Goal: Navigation & Orientation: Find specific page/section

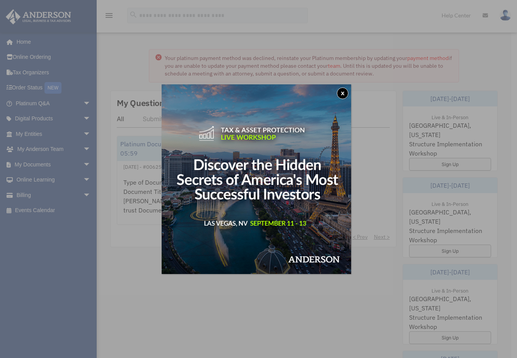
click at [344, 94] on button "x" at bounding box center [343, 93] width 12 height 12
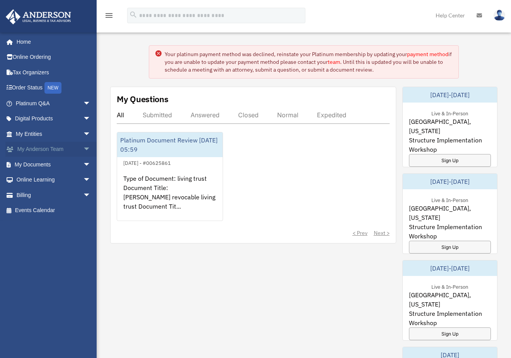
scroll to position [9, 0]
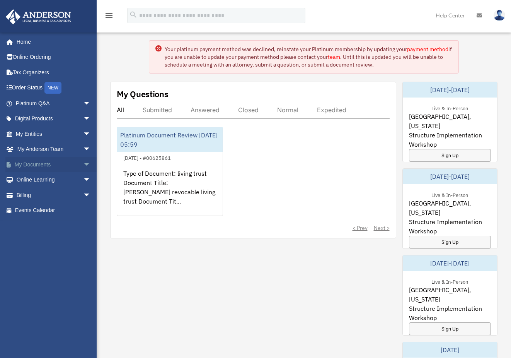
click at [37, 163] on link "My Documents arrow_drop_down" at bounding box center [53, 164] width 97 height 15
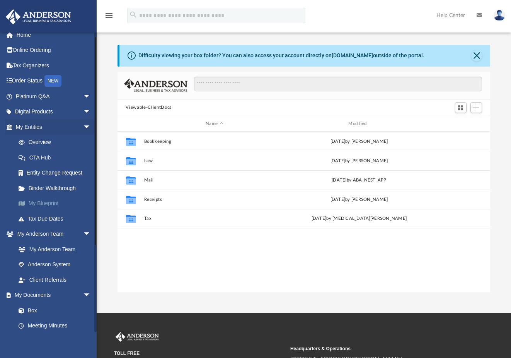
scroll to position [170, 367]
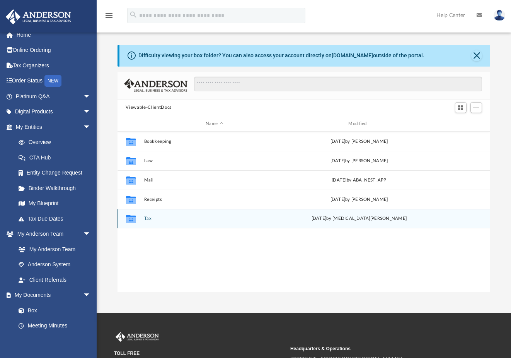
click at [148, 219] on button "Tax" at bounding box center [214, 218] width 141 height 5
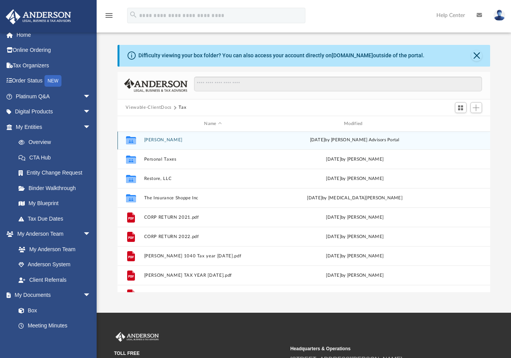
scroll to position [0, 0]
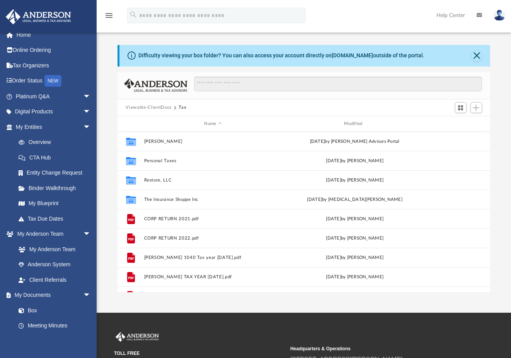
click at [157, 177] on div "Collaborated Folder Croteau, Deborah Tue Jun 24 2025 by Anderson Advisors Porta…" at bounding box center [304, 211] width 373 height 160
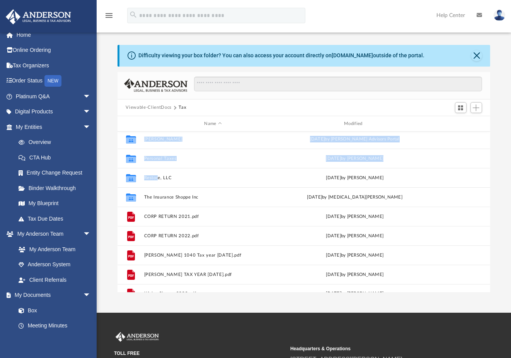
scroll to position [1, 0]
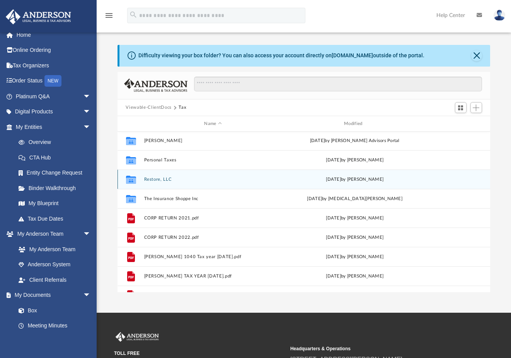
click at [130, 179] on icon "grid" at bounding box center [131, 180] width 10 height 6
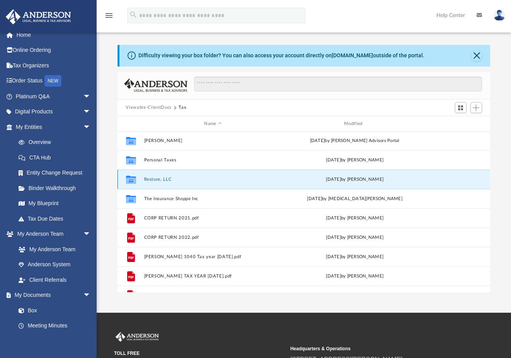
click at [130, 179] on icon "grid" at bounding box center [131, 180] width 10 height 6
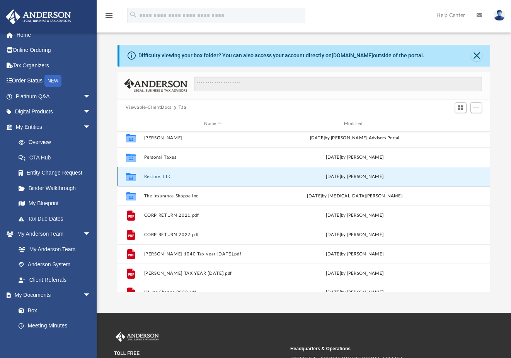
scroll to position [4, 0]
click at [133, 176] on icon "grid" at bounding box center [131, 177] width 10 height 6
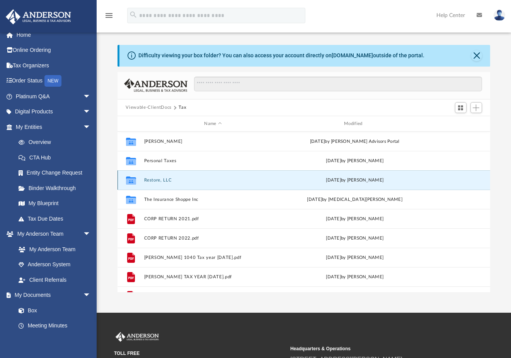
scroll to position [0, 0]
click at [156, 179] on button "Restore, LLC" at bounding box center [213, 179] width 138 height 5
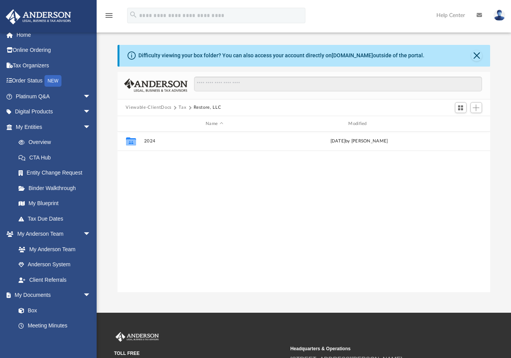
click at [156, 179] on div "Collaborated Folder 2024 Fri Aug 8 2025 by Alex Price" at bounding box center [304, 211] width 373 height 160
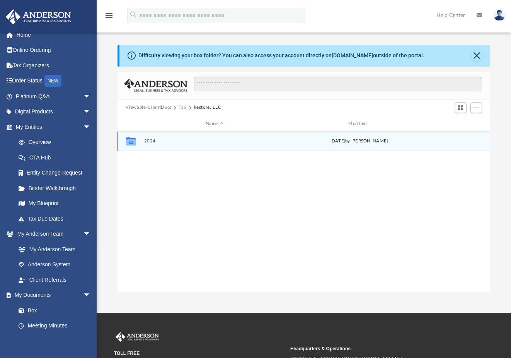
click at [129, 143] on icon "grid" at bounding box center [131, 142] width 10 height 6
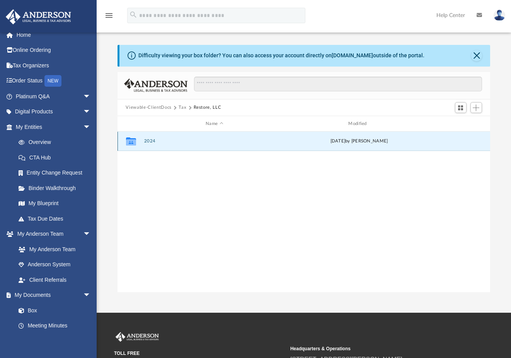
click at [129, 143] on icon "grid" at bounding box center [131, 142] width 10 height 6
